Goal: Task Accomplishment & Management: Manage account settings

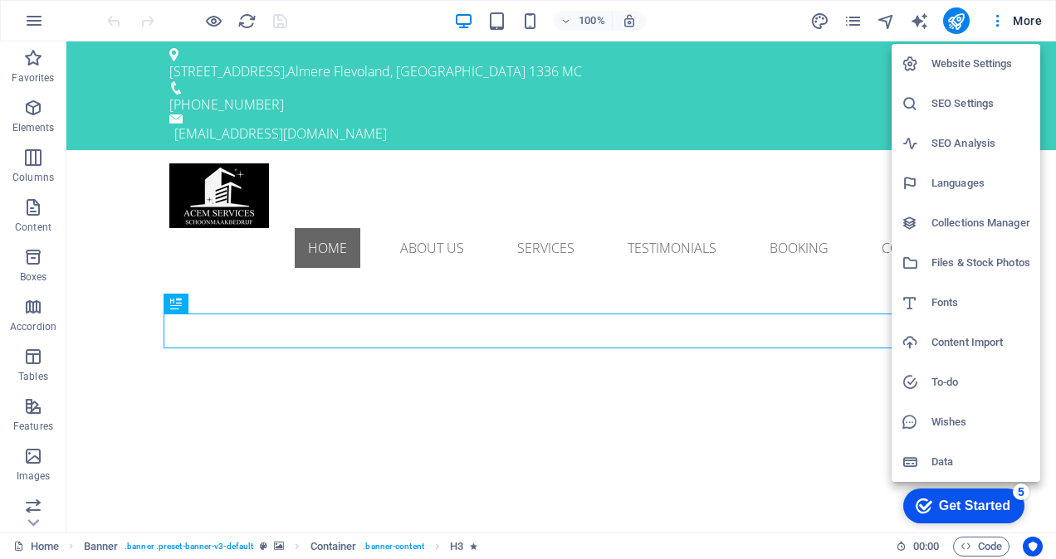
click at [966, 105] on h6 "SEO Settings" at bounding box center [980, 104] width 99 height 20
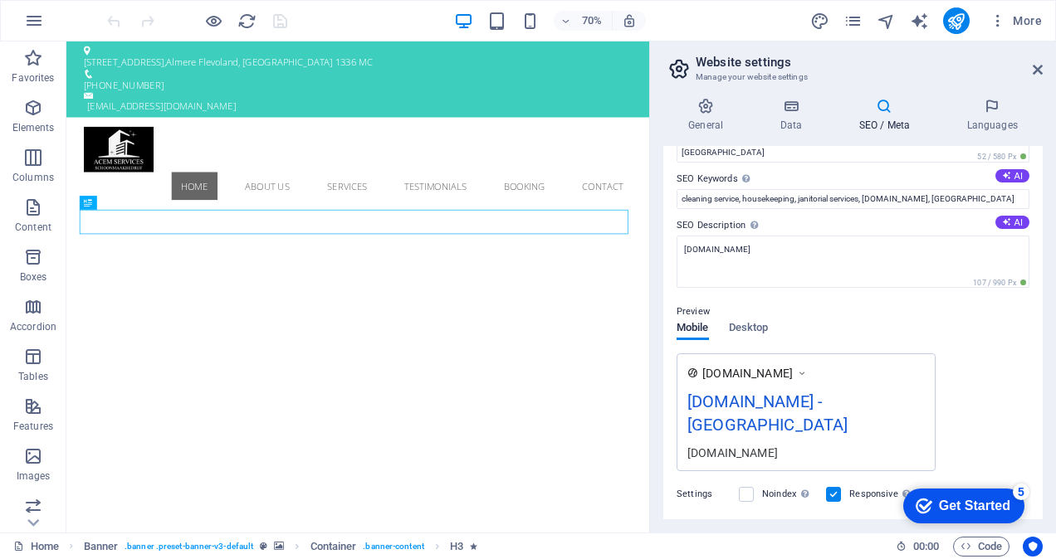
scroll to position [166, 0]
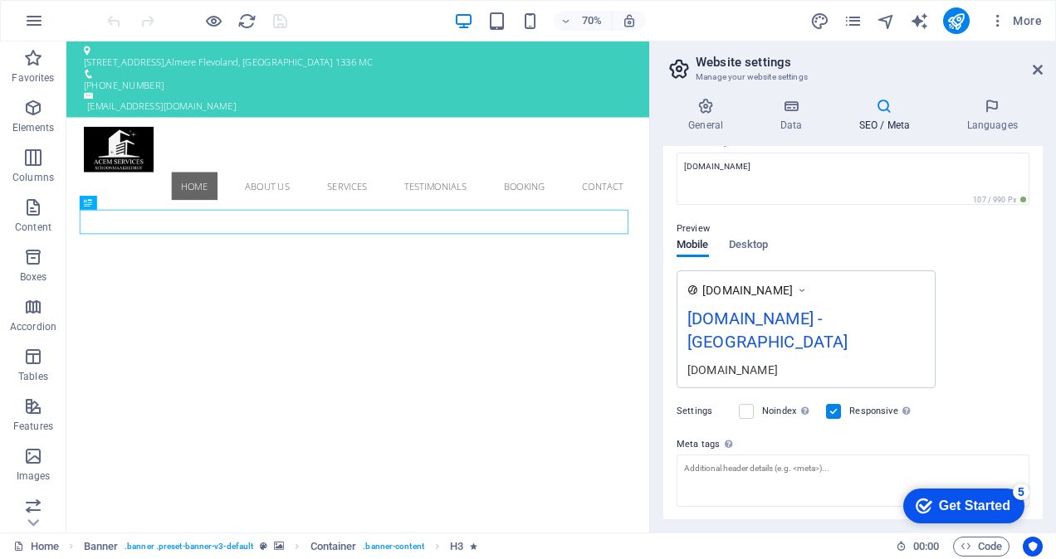
click at [789, 315] on div "[DOMAIN_NAME] - [GEOGRAPHIC_DATA]" at bounding box center [805, 334] width 237 height 56
click at [821, 320] on div "[DOMAIN_NAME] - [GEOGRAPHIC_DATA]" at bounding box center [805, 334] width 237 height 56
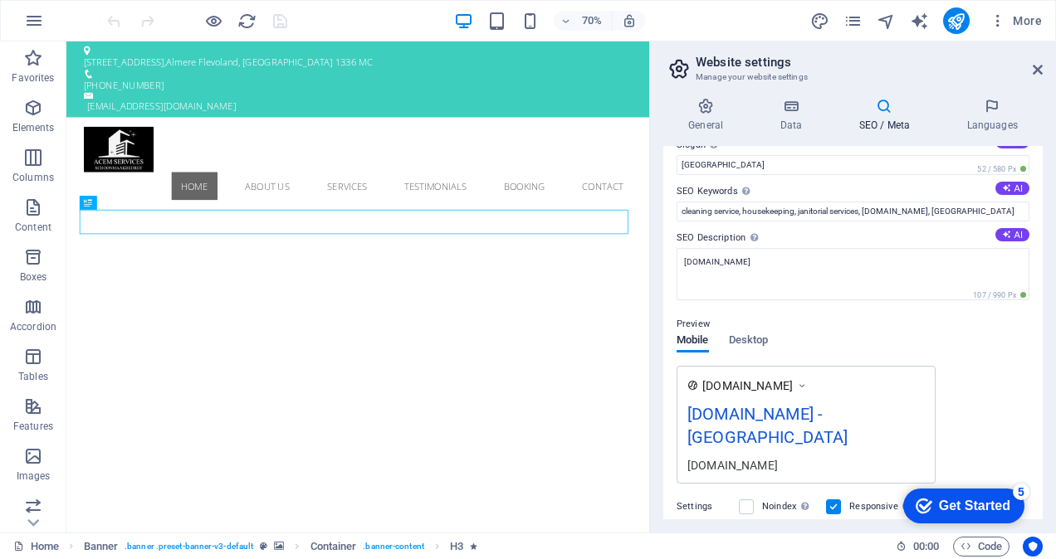
scroll to position [0, 0]
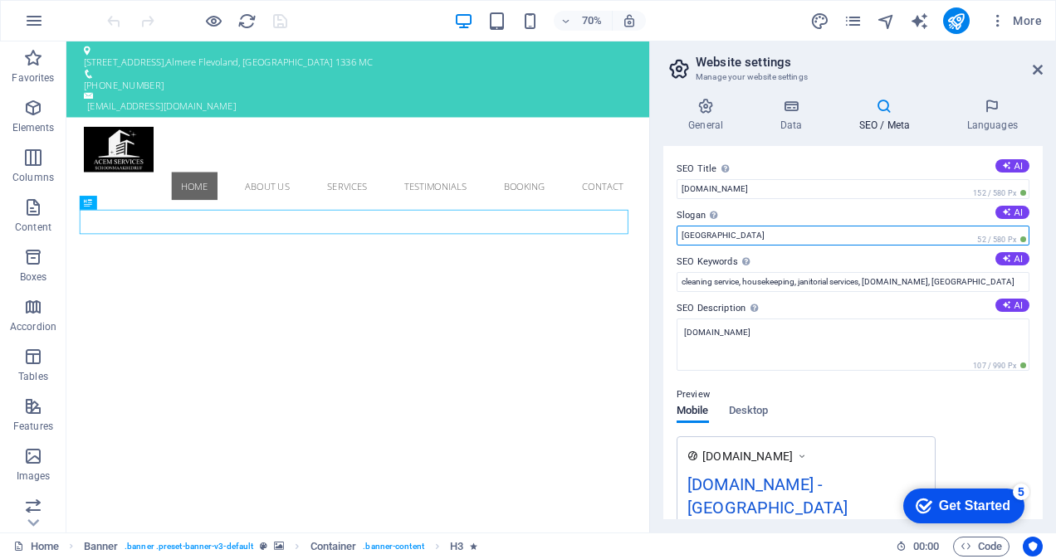
click at [748, 239] on input "[GEOGRAPHIC_DATA]" at bounding box center [852, 236] width 353 height 20
type input "B"
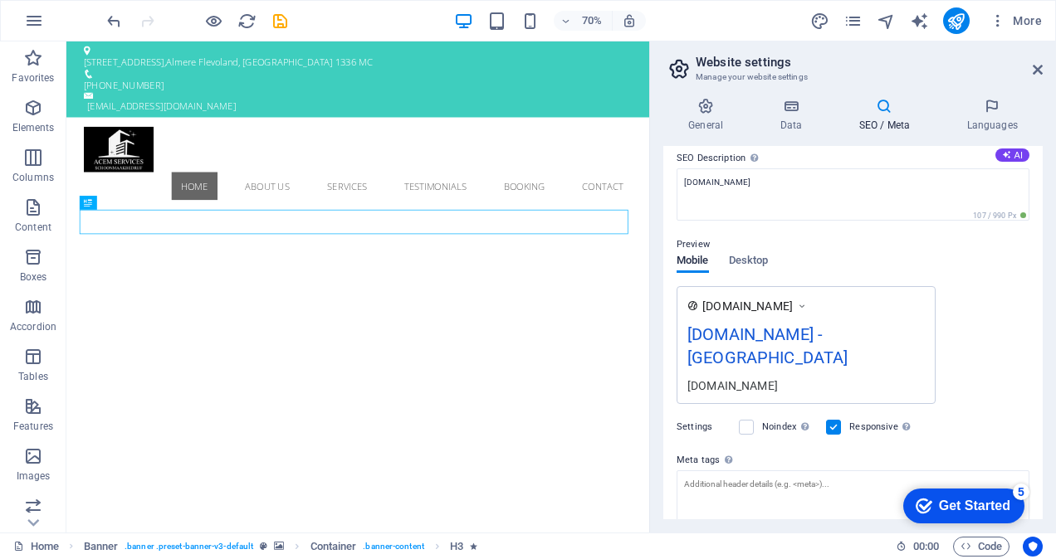
scroll to position [166, 0]
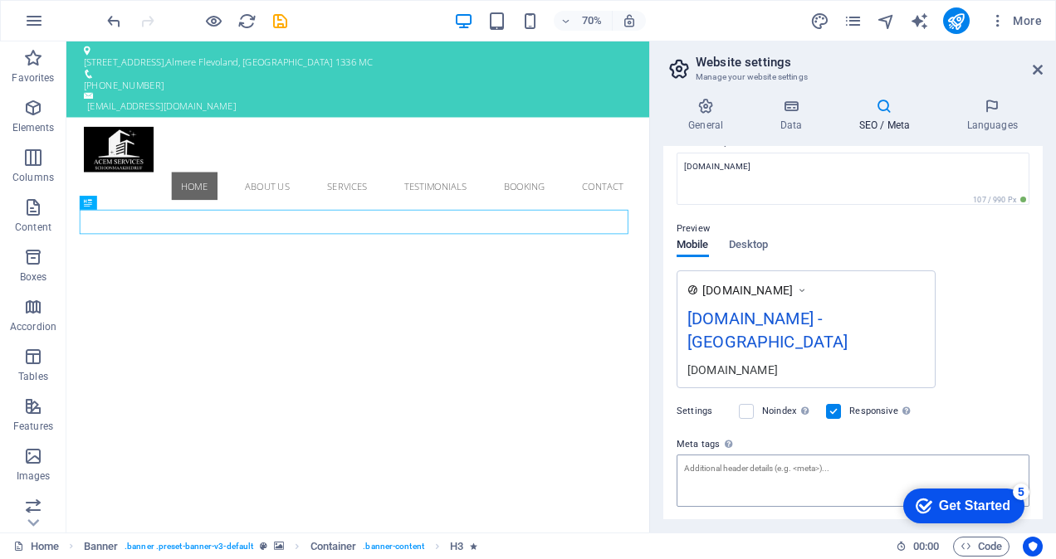
type input "Amsterdam"
click at [758, 455] on textarea "Meta tags Enter HTML code here that will be placed inside the tags of your webs…" at bounding box center [852, 487] width 353 height 65
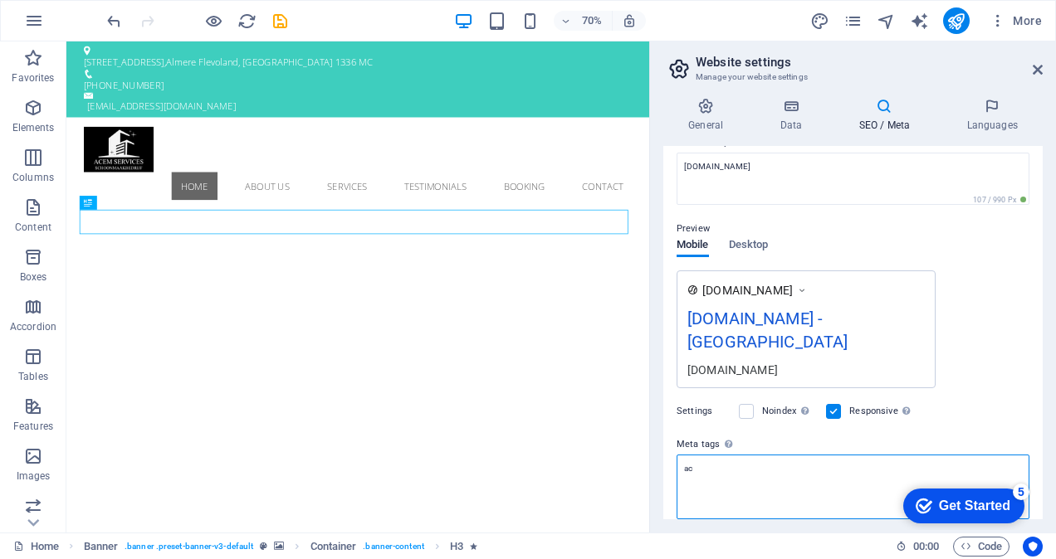
type textarea "a"
type textarea ">"
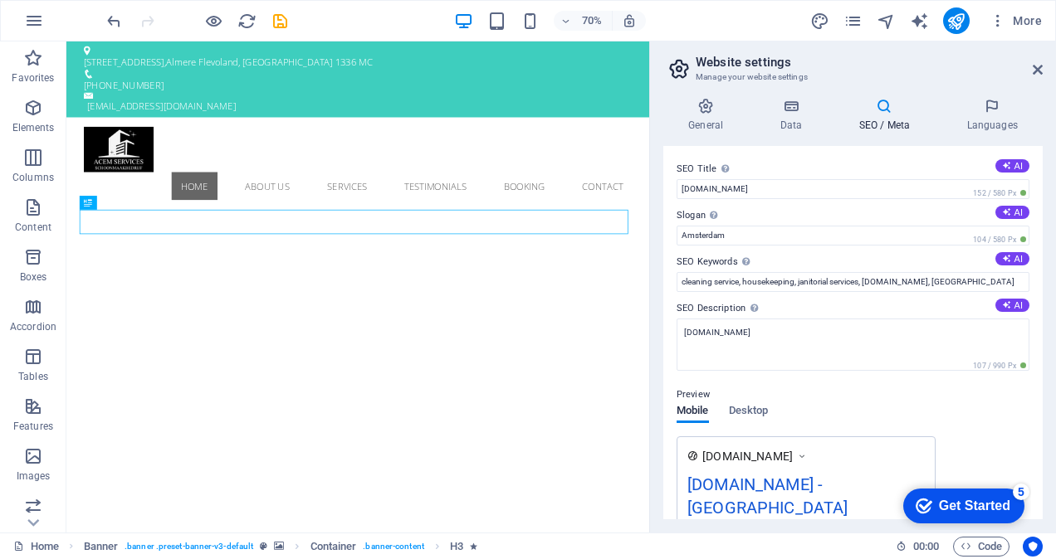
scroll to position [0, 0]
type textarea "<acem-services> <acemservices> <acem> <acem> <cleaningservices> <cleaning servi…"
click at [284, 22] on body "[DOMAIN_NAME] Home Favorites Elements Columns Content Boxes Accordion Tables Fe…" at bounding box center [528, 279] width 1056 height 559
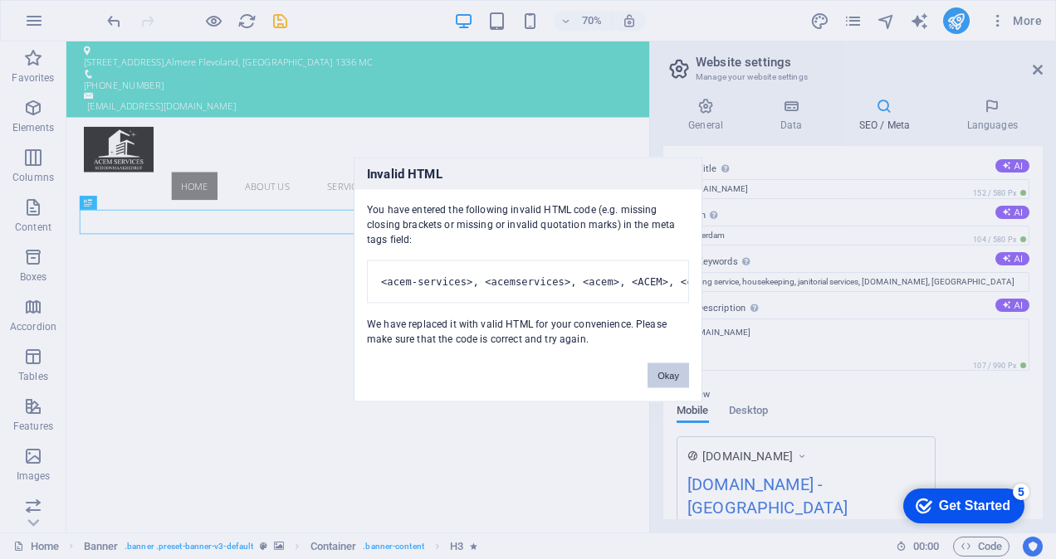
click at [676, 388] on button "Okay" at bounding box center [668, 376] width 42 height 25
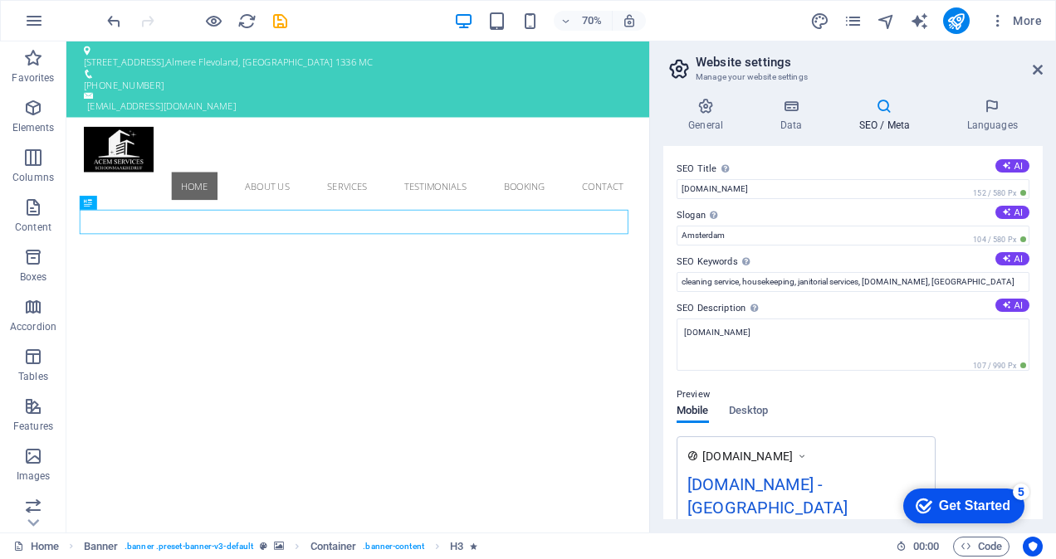
scroll to position [237, 0]
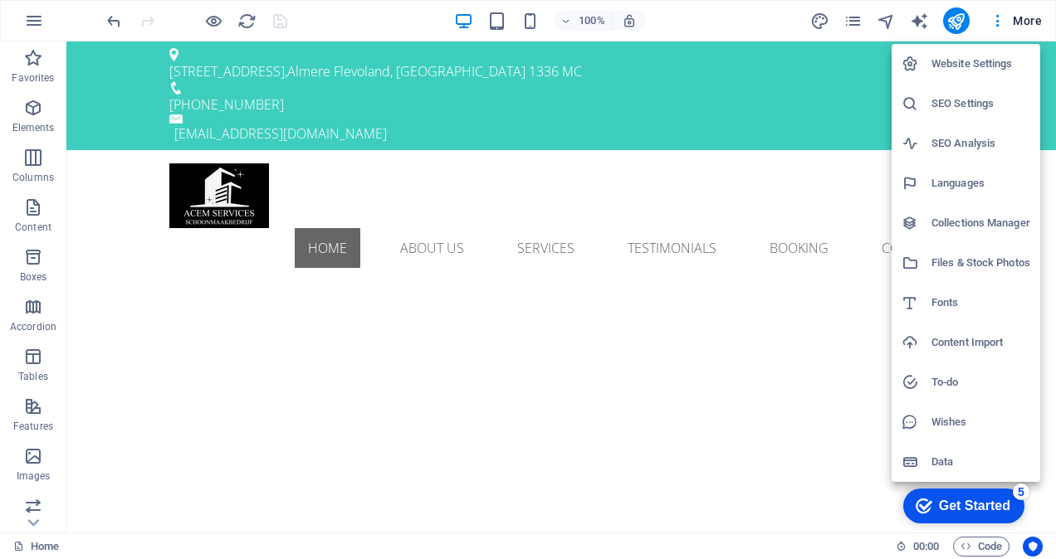
click at [969, 138] on h6 "SEO Analysis" at bounding box center [980, 144] width 99 height 20
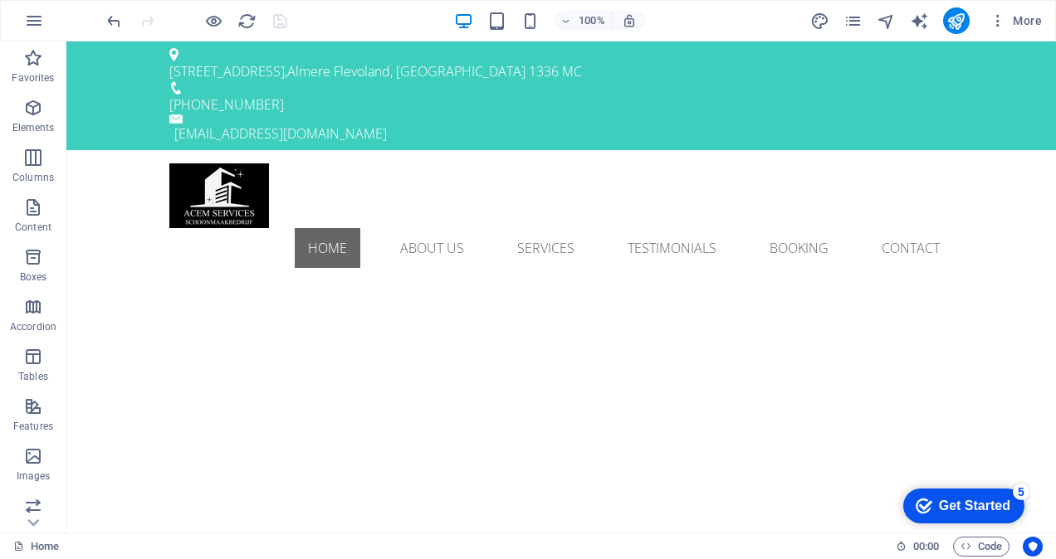
select select "[DOMAIN_NAME]"
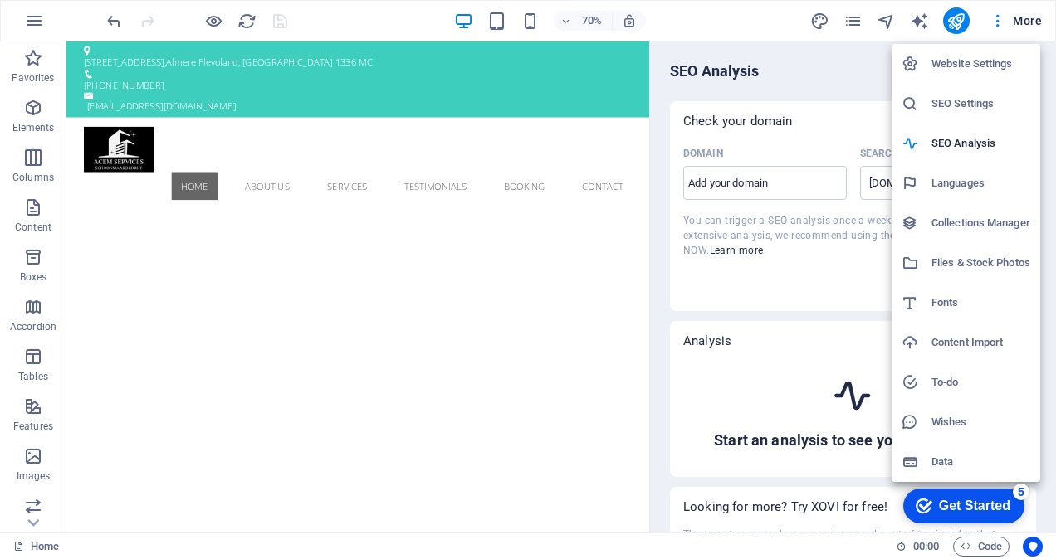
click at [963, 103] on h6 "SEO Settings" at bounding box center [980, 104] width 99 height 20
